Goal: Transaction & Acquisition: Purchase product/service

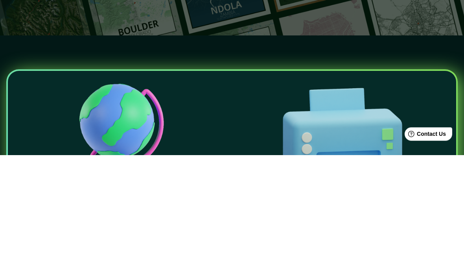
scroll to position [119, 0]
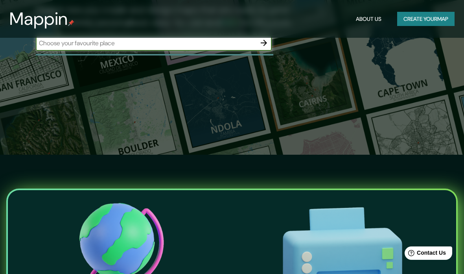
click at [308, 152] on div "The first affordable map creator. Mappin lets you create and design maps that a…" at bounding box center [232, 18] width 464 height 274
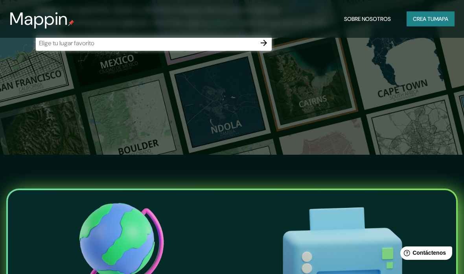
click at [194, 45] on input "text" at bounding box center [146, 43] width 220 height 9
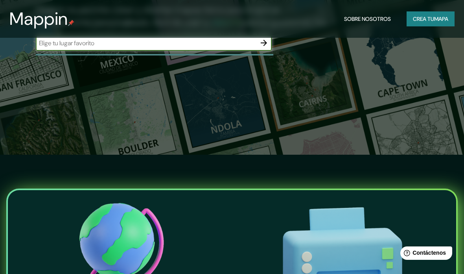
scroll to position [119, 0]
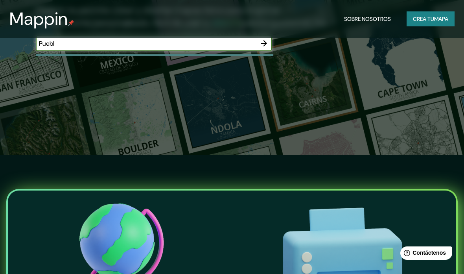
type input "Puebla"
click at [269, 41] on button "button" at bounding box center [264, 43] width 16 height 16
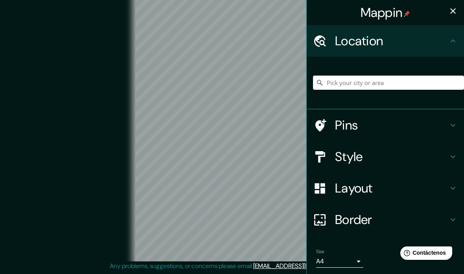
scroll to position [39, 0]
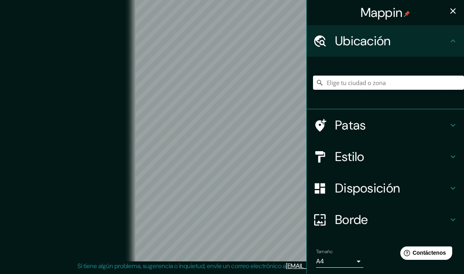
click at [376, 82] on input "Elige tu ciudad o zona" at bounding box center [388, 83] width 151 height 14
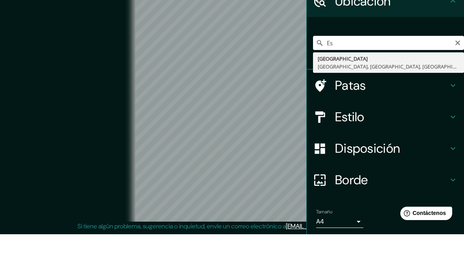
type input "E"
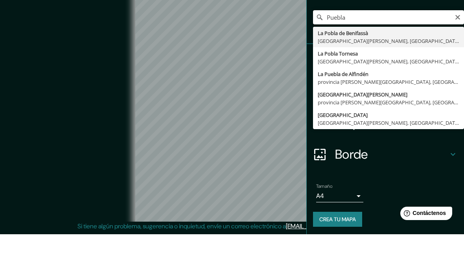
scroll to position [25, 0]
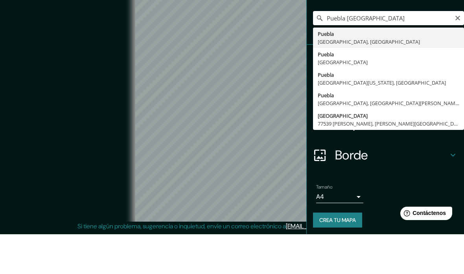
type input "[GEOGRAPHIC_DATA], [GEOGRAPHIC_DATA], [GEOGRAPHIC_DATA]"
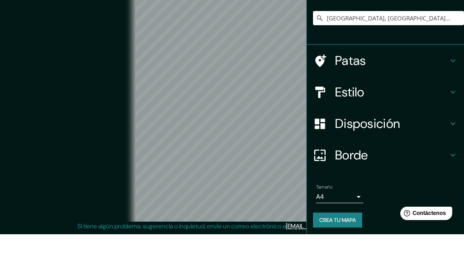
click at [99, 49] on div "© Mapbox © OpenStreetMap Improve this map" at bounding box center [232, 125] width 418 height 246
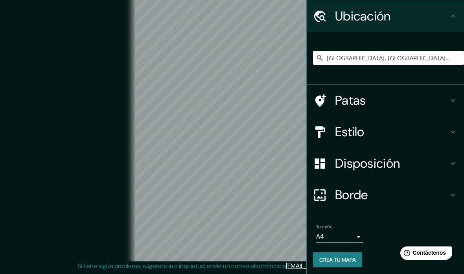
scroll to position [0, 0]
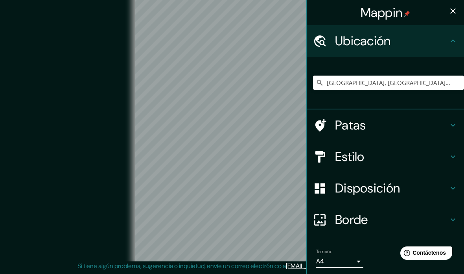
click at [426, 127] on h4 "Patas" at bounding box center [391, 125] width 113 height 16
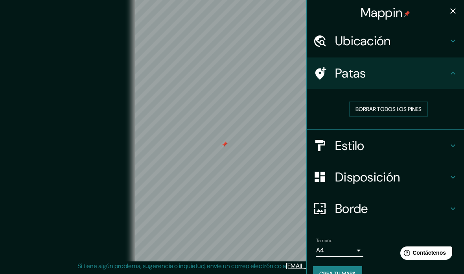
click at [401, 109] on font "Borrar todos los pines" at bounding box center [389, 108] width 66 height 7
click at [374, 146] on h4 "Estilo" at bounding box center [391, 146] width 113 height 16
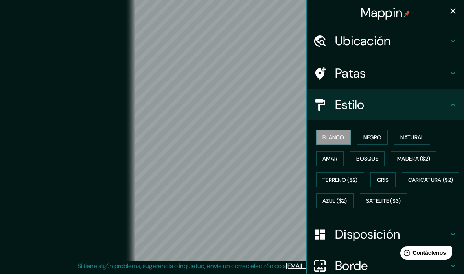
click at [382, 136] on font "Negro" at bounding box center [373, 137] width 18 height 7
click at [422, 136] on font "Natural" at bounding box center [413, 137] width 24 height 7
click at [335, 155] on font "Amar" at bounding box center [330, 158] width 15 height 7
click at [372, 156] on font "Bosque" at bounding box center [368, 158] width 22 height 7
click at [418, 157] on font "Madera ($2)" at bounding box center [414, 158] width 33 height 7
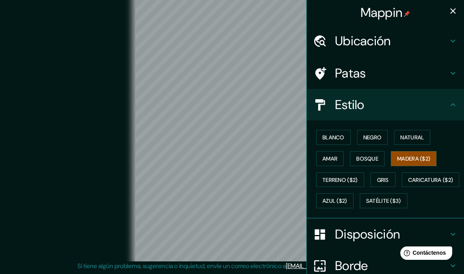
click at [389, 179] on font "Gris" at bounding box center [383, 179] width 12 height 7
click at [351, 176] on font "Terreno ($2)" at bounding box center [340, 179] width 35 height 7
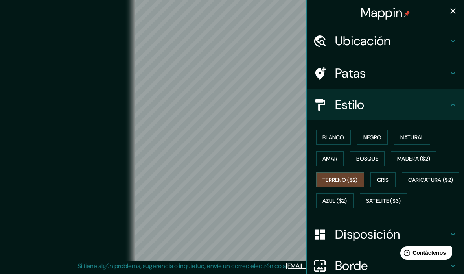
click at [409, 183] on font "Caricatura ($2)" at bounding box center [431, 179] width 45 height 7
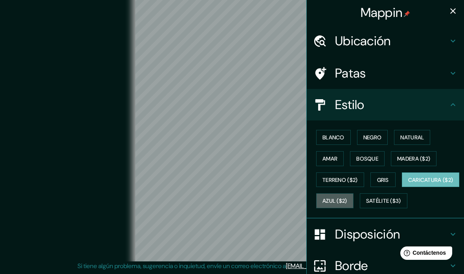
click at [348, 198] on font "Azul ($2)" at bounding box center [335, 201] width 25 height 7
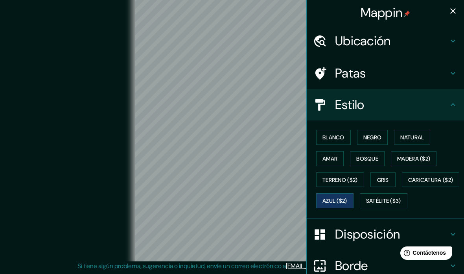
click at [366, 205] on font "Satélite ($3)" at bounding box center [383, 201] width 35 height 7
click at [423, 134] on font "Natural" at bounding box center [413, 137] width 24 height 7
click at [364, 242] on font "Disposición" at bounding box center [367, 234] width 65 height 17
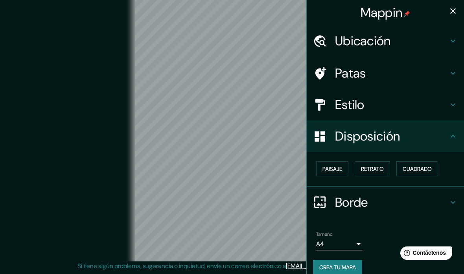
click at [383, 164] on font "Retrato" at bounding box center [372, 169] width 23 height 10
click at [341, 169] on font "Paisaje" at bounding box center [333, 168] width 20 height 7
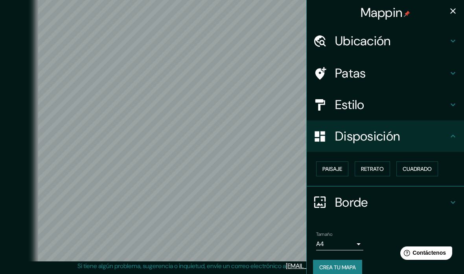
click at [424, 165] on font "Cuadrado" at bounding box center [417, 168] width 29 height 7
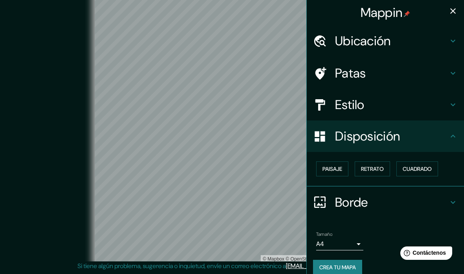
click at [456, 9] on icon "button" at bounding box center [453, 10] width 9 height 9
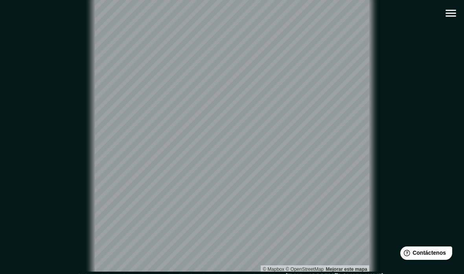
click at [455, 11] on icon "button" at bounding box center [451, 13] width 10 height 7
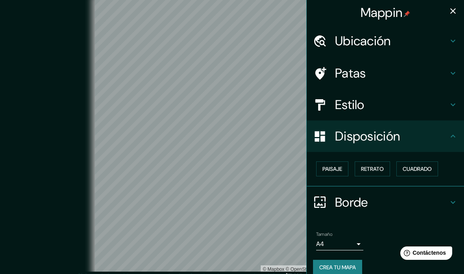
click at [417, 190] on div "Borde" at bounding box center [385, 202] width 157 height 31
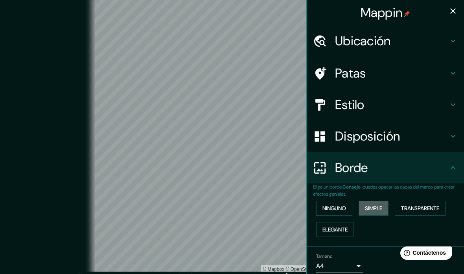
click at [383, 205] on font "Simple" at bounding box center [373, 208] width 17 height 7
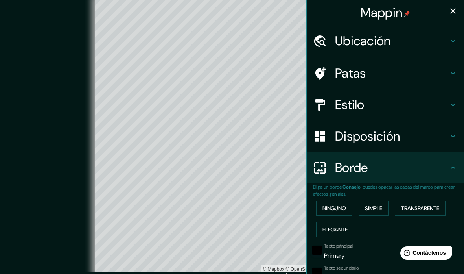
click at [355, 252] on input "Primary" at bounding box center [359, 256] width 70 height 13
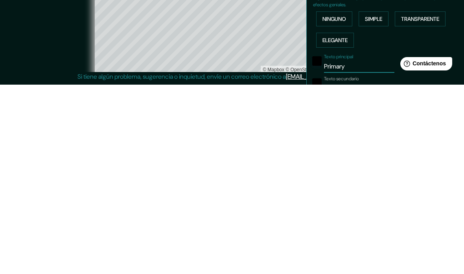
type input "Primar"
type input "279"
type input "56"
type input "Prima"
type input "279"
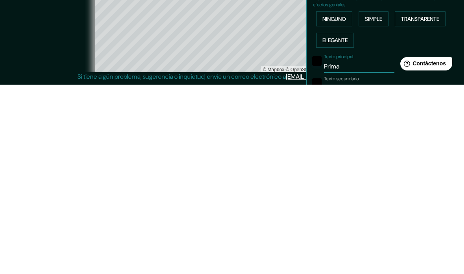
type input "56"
type input "Prim"
type input "279"
type input "56"
type input "Pri"
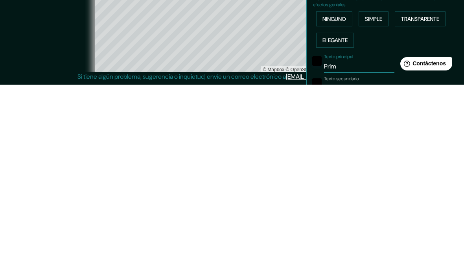
type input "279"
type input "56"
type input "Pr"
type input "279"
type input "56"
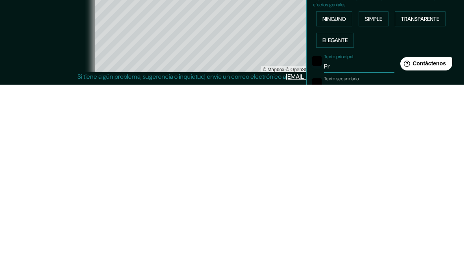
type input "P"
type input "279"
type input "56"
type input "279"
type input "56"
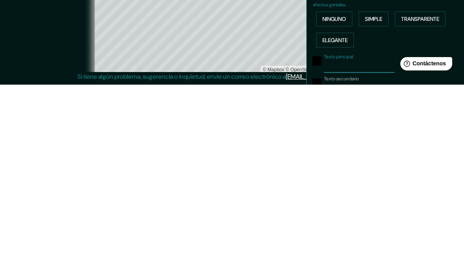
type input "E"
type input "279"
type input "56"
type input "Es"
type input "279"
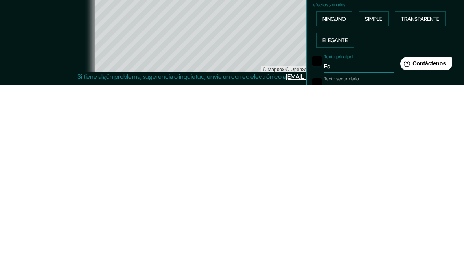
type input "56"
type input "Est"
type input "279"
type input "56"
type input "Esta"
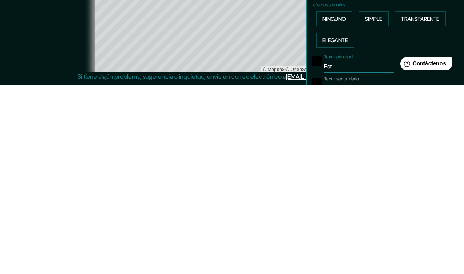
type input "279"
type input "56"
type input "Estad"
type input "279"
type input "56"
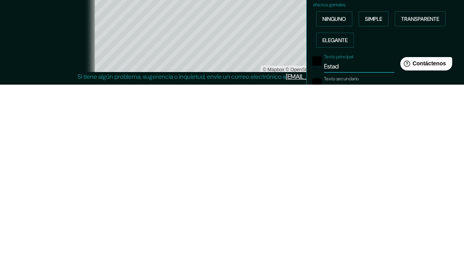
type input "Estadi"
type input "279"
type input "56"
type input "Estadio"
type input "279"
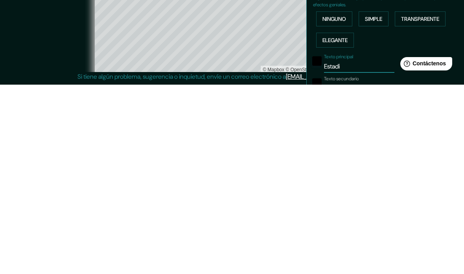
type input "56"
type input "Estadio"
type input "279"
type input "56"
type input "[GEOGRAPHIC_DATA]"
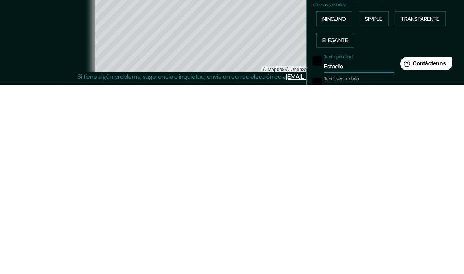
type input "279"
type input "56"
type input "[GEOGRAPHIC_DATA]"
type input "279"
type input "56"
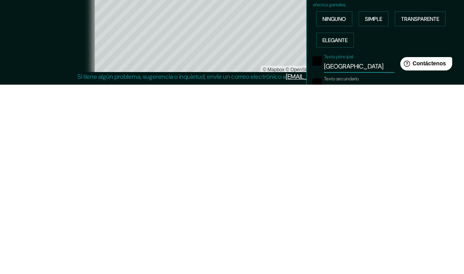
type input "[GEOGRAPHIC_DATA]"
type input "279"
type input "56"
type input "[GEOGRAPHIC_DATA]"
type input "279"
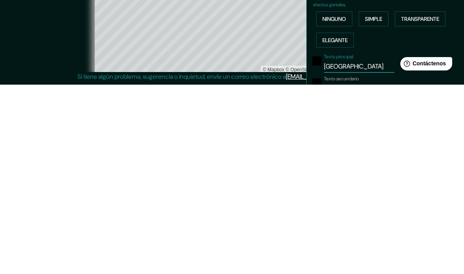
type input "56"
type input "[GEOGRAPHIC_DATA]"
type input "279"
type input "56"
type input "[GEOGRAPHIC_DATA]"
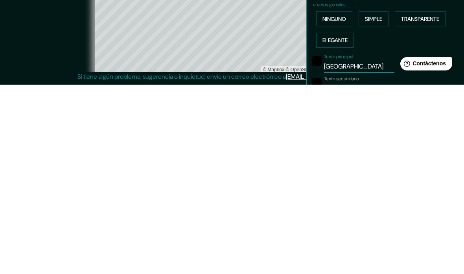
type input "279"
type input "56"
type input "[GEOGRAPHIC_DATA]"
type input "279"
type input "56"
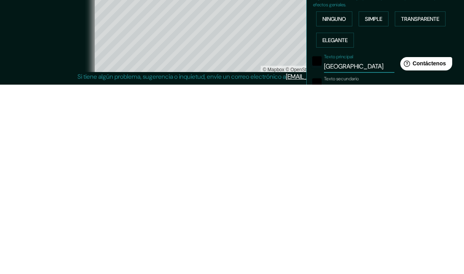
type input "[GEOGRAPHIC_DATA]"
type input "279"
type input "56"
type input "[GEOGRAPHIC_DATA]"
type input "279"
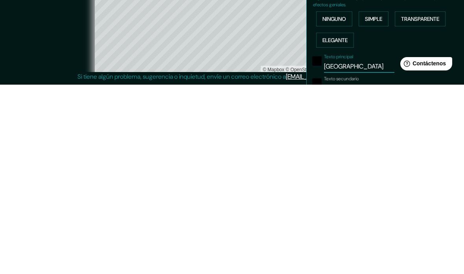
type input "56"
type input "Estadio"
type input "279"
type input "56"
type input "Estadio"
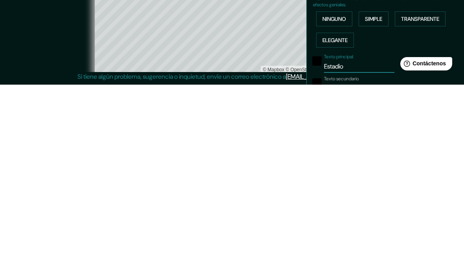
type input "279"
type input "56"
type input "Estadi"
type input "279"
type input "56"
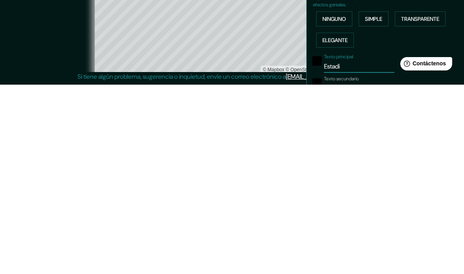
type input "Estad"
type input "279"
type input "56"
type input "Esta"
type input "279"
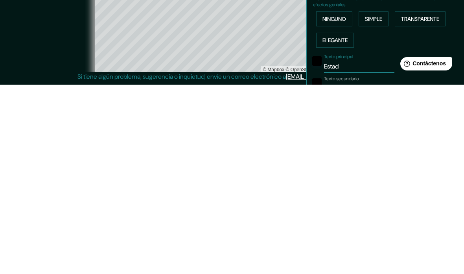
type input "56"
type input "Est"
type input "279"
type input "56"
type input "Est."
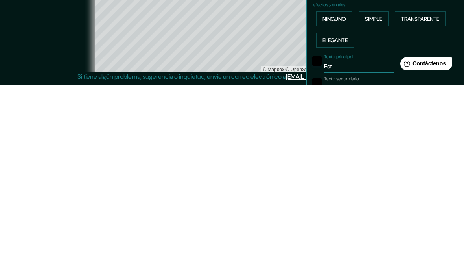
type input "279"
type input "56"
type input "Est."
type input "279"
type input "56"
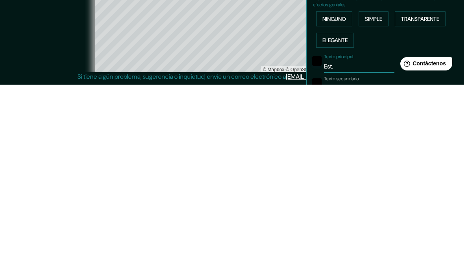
type input "Est. C"
type input "279"
type input "56"
type input "Est. Cu"
type input "279"
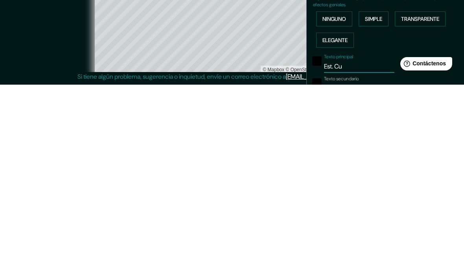
type input "56"
type input "Est. Cua"
type input "279"
type input "56"
type input "Est. Cuah"
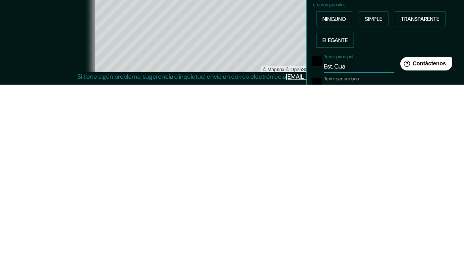
type input "279"
type input "56"
type input "Est. Cuaht"
type input "279"
type input "56"
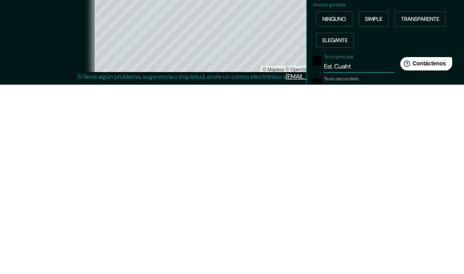
type input "Est. [PERSON_NAME]"
type input "279"
type input "56"
type input "Est. Cuahtem"
type input "279"
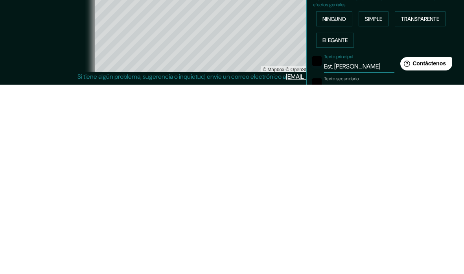
type input "56"
type input "Est. Cuahtemo"
type input "279"
type input "56"
type input "Est. Cuahtemo"
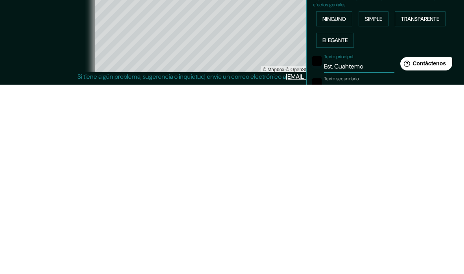
click at [58, 46] on div "© Mapbox © OpenStreetMap Mejorar este mapa" at bounding box center [232, 125] width 418 height 246
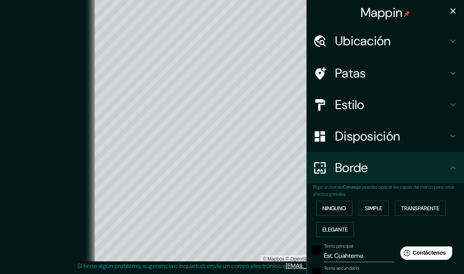
click at [455, 13] on icon "button" at bounding box center [454, 11] width 6 height 6
type input "279"
type input "56"
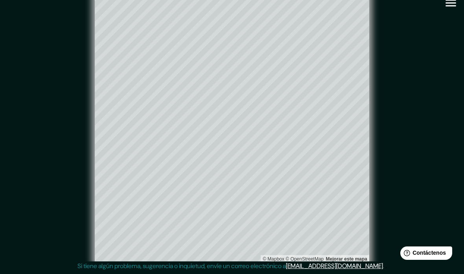
scroll to position [13, 0]
click at [453, 1] on icon "button" at bounding box center [451, 3] width 14 height 14
type input "279"
type input "56"
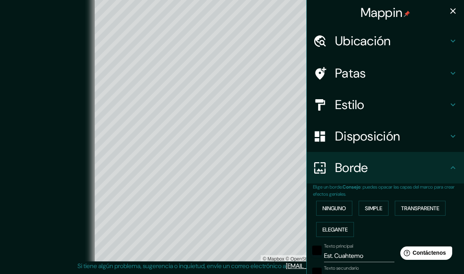
click at [433, 203] on font "Transparente" at bounding box center [420, 208] width 38 height 10
click at [348, 202] on button "Ninguno" at bounding box center [334, 208] width 36 height 15
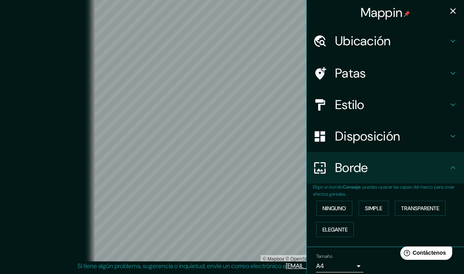
click at [451, 170] on icon at bounding box center [453, 167] width 9 height 9
click at [453, 164] on icon at bounding box center [453, 167] width 9 height 9
click at [453, 163] on icon at bounding box center [453, 167] width 9 height 9
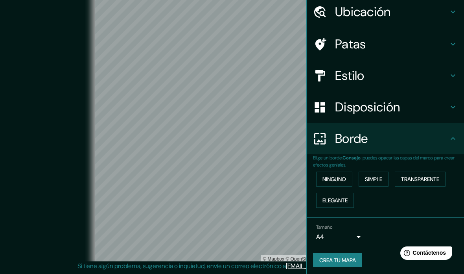
scroll to position [28, 0]
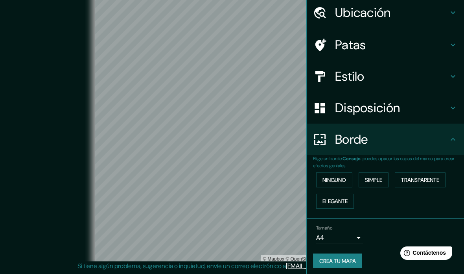
click at [357, 233] on body "Mappin Ubicación [GEOGRAPHIC_DATA], [GEOGRAPHIC_DATA], [GEOGRAPHIC_DATA] [GEOGR…" at bounding box center [232, 127] width 464 height 274
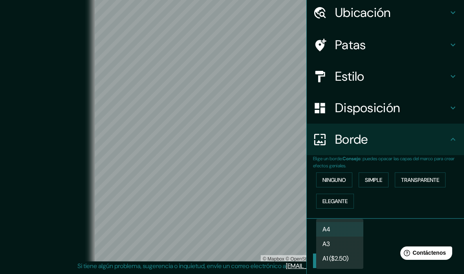
click at [354, 242] on li "A3" at bounding box center [339, 244] width 47 height 15
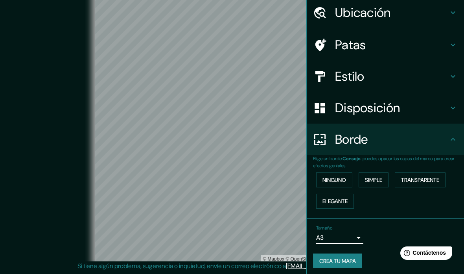
click at [357, 232] on body "Mappin Ubicación [GEOGRAPHIC_DATA], [GEOGRAPHIC_DATA], [GEOGRAPHIC_DATA] [GEOGR…" at bounding box center [232, 127] width 464 height 274
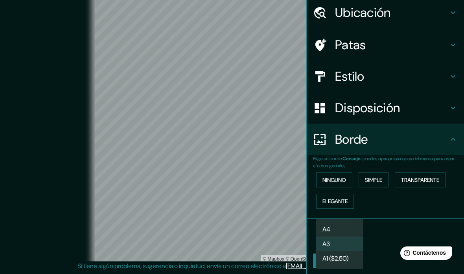
click at [355, 227] on li "A4" at bounding box center [339, 229] width 47 height 15
type input "single"
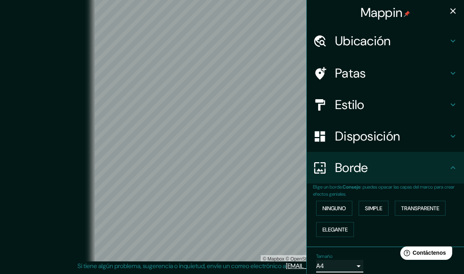
scroll to position [0, 0]
click at [416, 98] on h4 "Estilo" at bounding box center [391, 105] width 113 height 16
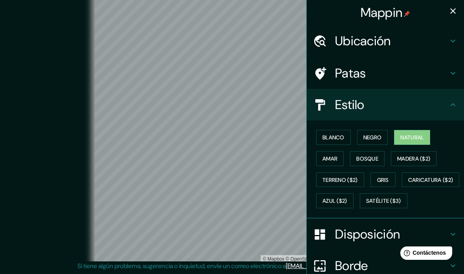
click at [381, 134] on font "Negro" at bounding box center [373, 137] width 18 height 7
click at [453, 9] on icon "button" at bounding box center [453, 10] width 9 height 9
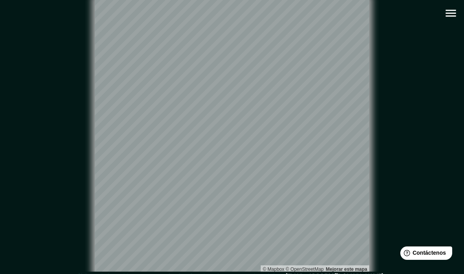
click at [450, 17] on icon "button" at bounding box center [451, 13] width 10 height 7
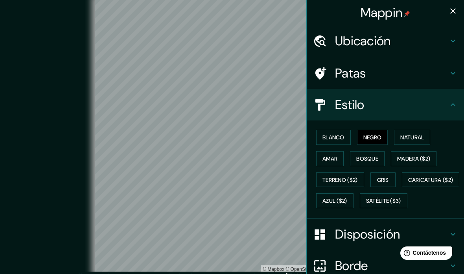
click at [378, 159] on font "Bosque" at bounding box center [368, 158] width 22 height 7
click at [338, 158] on font "Amar" at bounding box center [330, 158] width 15 height 7
click at [424, 135] on font "Natural" at bounding box center [413, 137] width 24 height 7
click at [379, 134] on font "Negro" at bounding box center [373, 137] width 18 height 7
click at [345, 137] on font "Blanco" at bounding box center [334, 137] width 22 height 7
